Goal: Entertainment & Leisure: Consume media (video, audio)

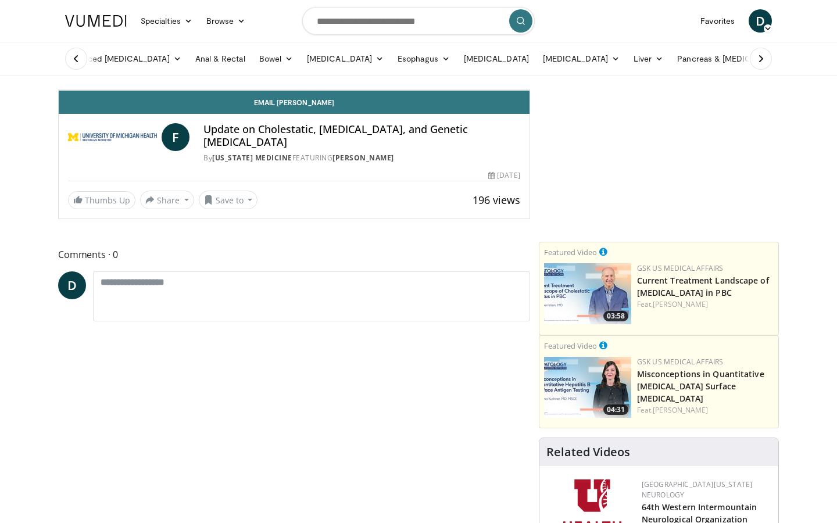
click at [176, 67] on div "Progress Bar" at bounding box center [176, 64] width 1 height 5
click at [91, 90] on div "Current Time 4:27 / Duration 31:45 Play Skip Backward Skip Forward Mute Loaded …" at bounding box center [294, 78] width 471 height 23
click at [213, 67] on div "Progress Bar" at bounding box center [213, 64] width 1 height 5
click at [197, 67] on div "Progress Bar" at bounding box center [197, 64] width 1 height 5
click at [188, 67] on div "Progress Bar" at bounding box center [188, 64] width 1 height 5
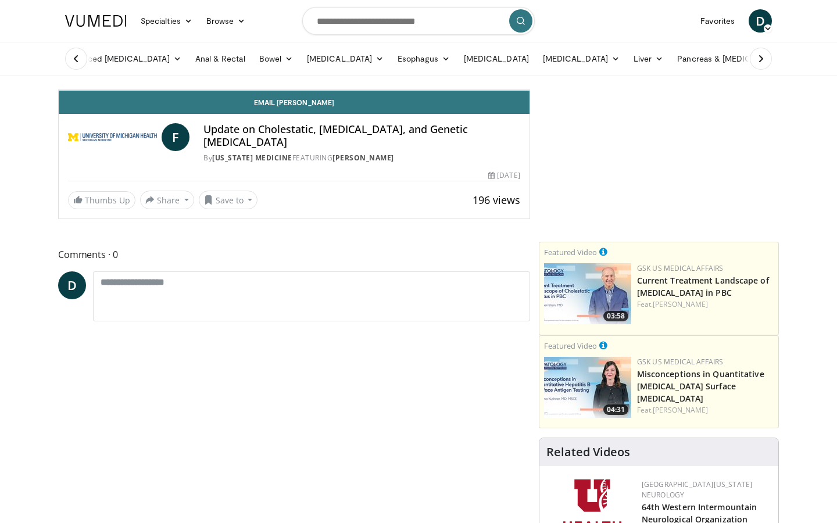
click at [181, 67] on div "Progress Bar" at bounding box center [181, 64] width 1 height 5
click at [166, 67] on div "Progress Bar" at bounding box center [166, 64] width 1 height 5
click at [151, 67] on div "Progress Bar" at bounding box center [151, 64] width 1 height 5
click at [138, 67] on div "Progress Bar" at bounding box center [138, 64] width 1 height 5
click at [204, 67] on div "Loaded : 48.19% 07:44 07:45" at bounding box center [294, 61] width 471 height 11
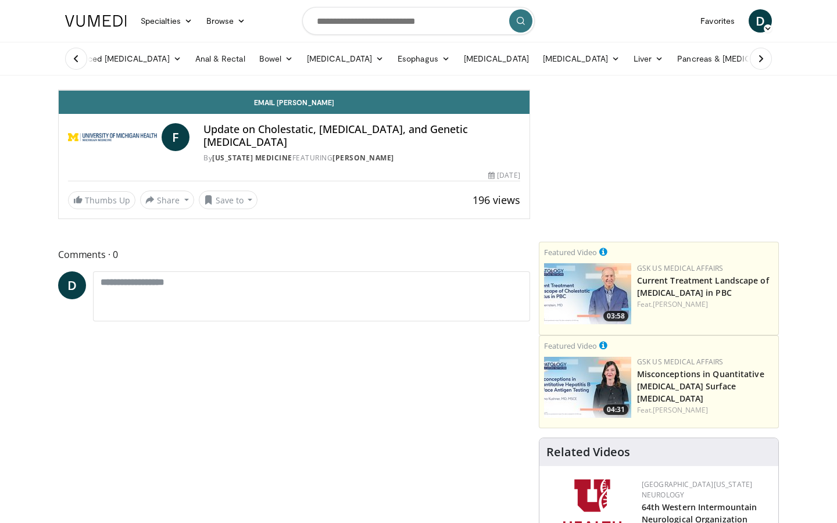
click at [171, 90] on div "10 seconds Tap to unmute" at bounding box center [294, 90] width 471 height 0
click at [311, 106] on icon "Video Player" at bounding box center [294, 90] width 33 height 33
click at [59, 90] on span "Video Player" at bounding box center [70, 78] width 23 height 23
click at [311, 106] on icon "Video Player" at bounding box center [294, 90] width 33 height 33
click at [59, 90] on span "Video Player" at bounding box center [70, 78] width 23 height 23
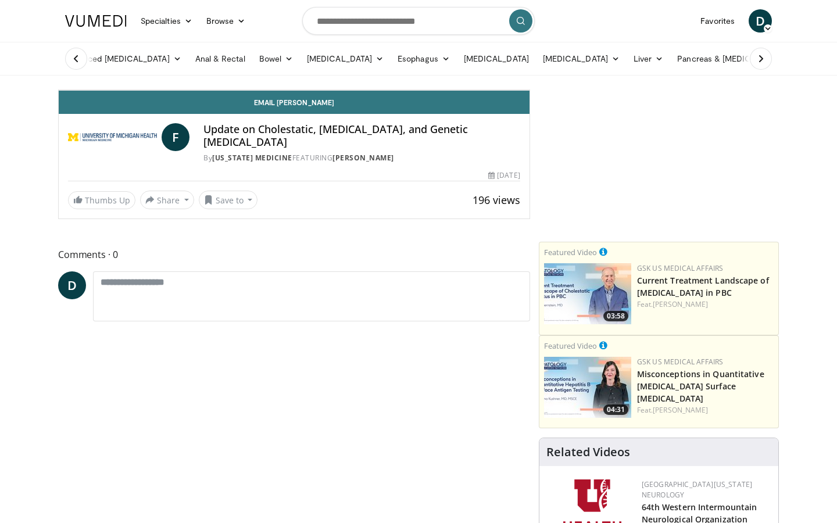
click at [311, 106] on icon "Video Player" at bounding box center [294, 90] width 33 height 33
click at [59, 90] on span "Video Player" at bounding box center [70, 78] width 23 height 23
click at [181, 106] on icon "Video Player" at bounding box center [164, 90] width 33 height 33
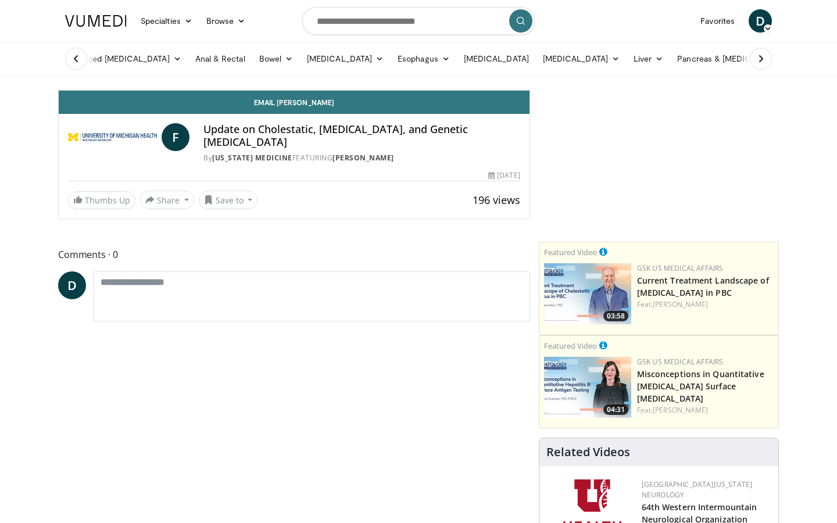
click at [181, 106] on icon "Video Player" at bounding box center [164, 90] width 33 height 33
click at [311, 106] on icon "Video Player" at bounding box center [294, 90] width 33 height 33
click at [59, 90] on span "Video Player" at bounding box center [70, 78] width 23 height 23
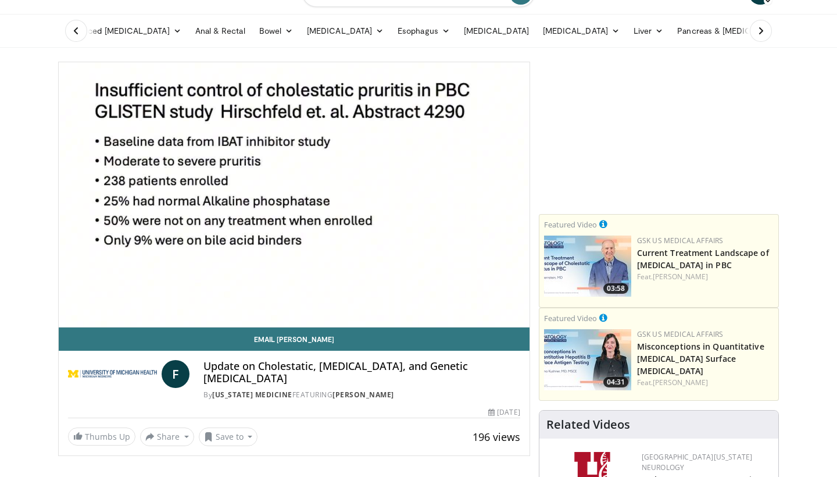
scroll to position [42, 0]
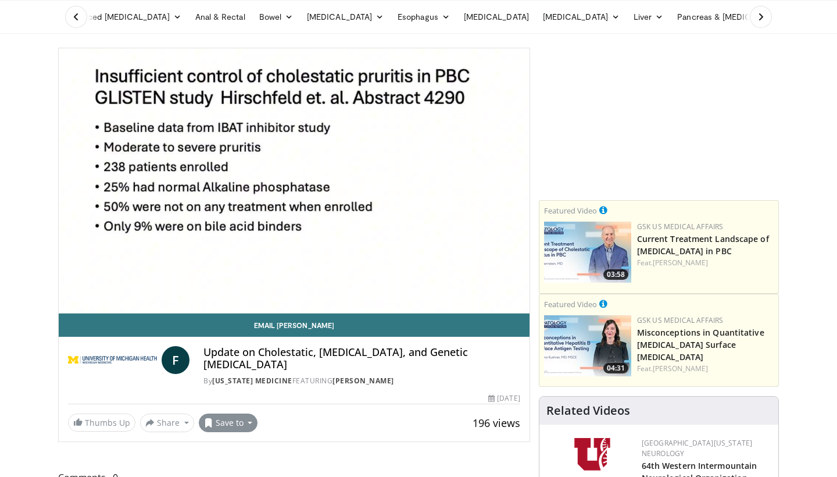
click at [234, 413] on button "Save to" at bounding box center [228, 422] width 59 height 19
click at [249, 361] on link "[MEDICAL_DATA] favs" at bounding box center [259, 370] width 120 height 19
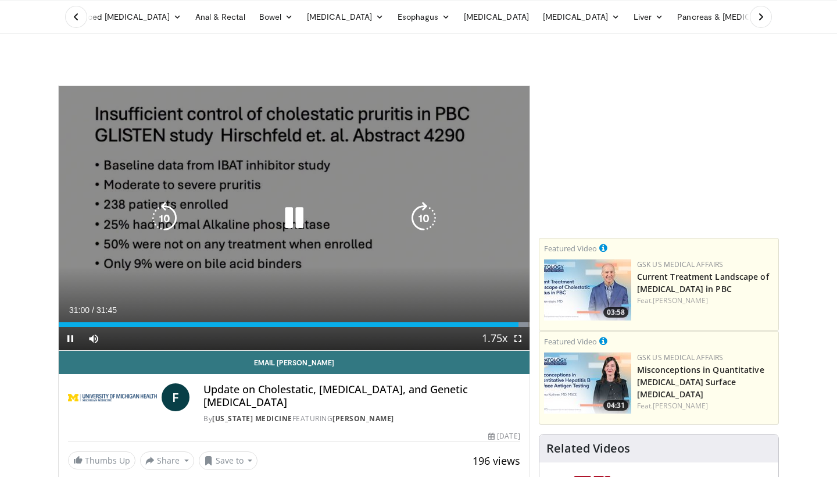
click at [280, 170] on div "60 seconds Tap to unmute" at bounding box center [294, 218] width 471 height 265
